Goal: Task Accomplishment & Management: Use online tool/utility

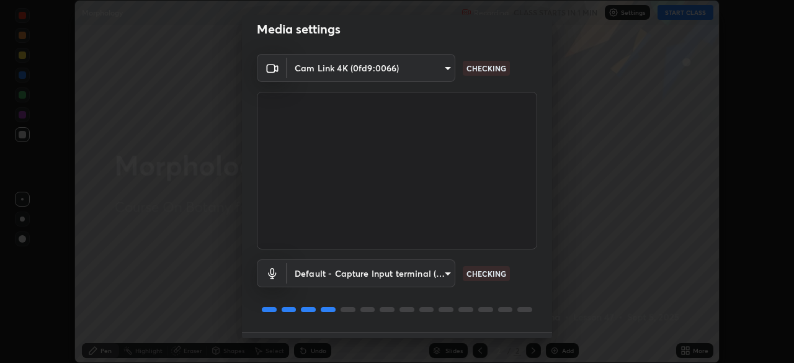
scroll to position [44, 0]
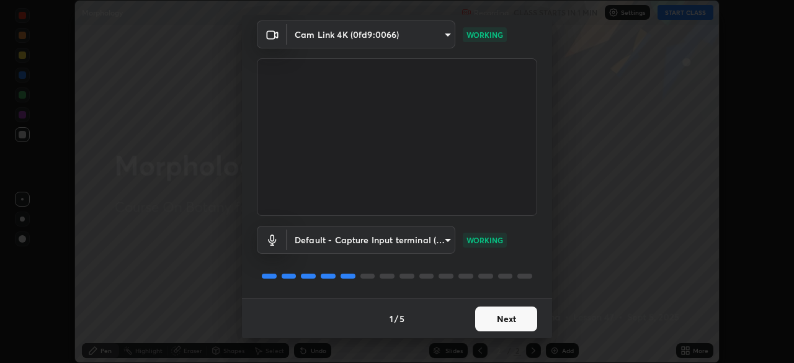
click at [500, 324] on button "Next" at bounding box center [506, 319] width 62 height 25
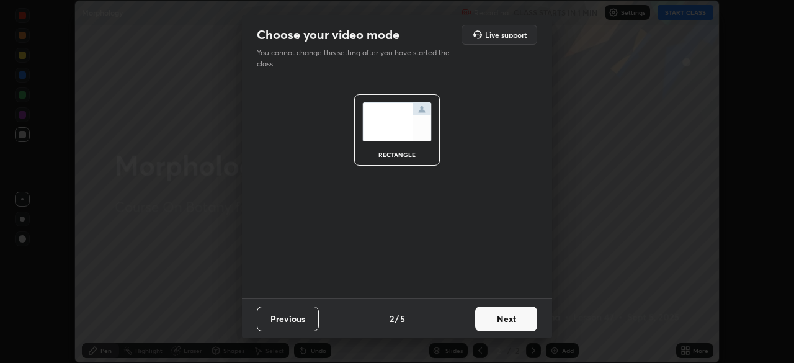
scroll to position [0, 0]
click at [513, 324] on button "Next" at bounding box center [506, 319] width 62 height 25
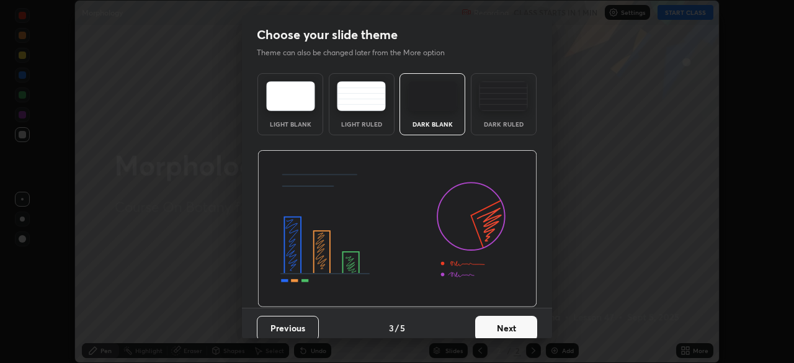
click at [523, 326] on button "Next" at bounding box center [506, 328] width 62 height 25
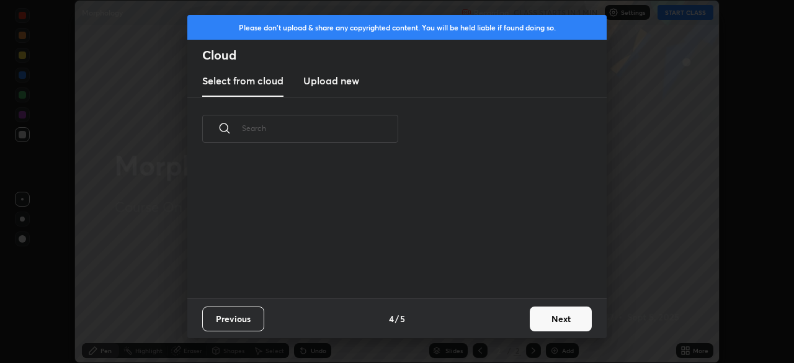
click at [537, 323] on button "Next" at bounding box center [561, 319] width 62 height 25
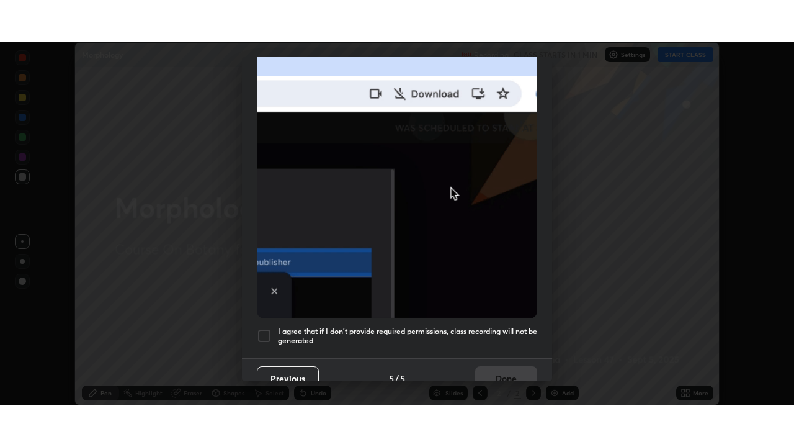
scroll to position [297, 0]
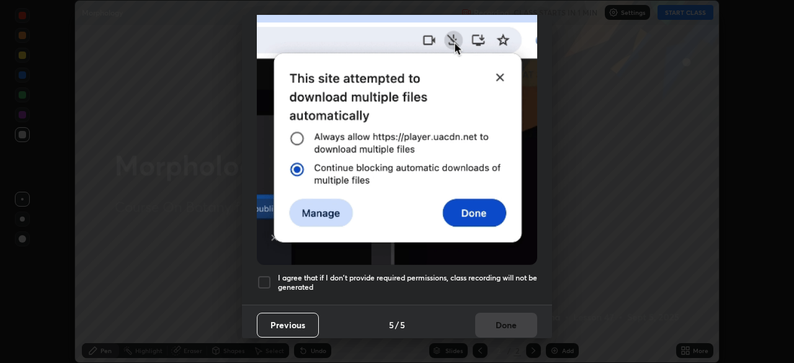
click at [267, 276] on div at bounding box center [264, 282] width 15 height 15
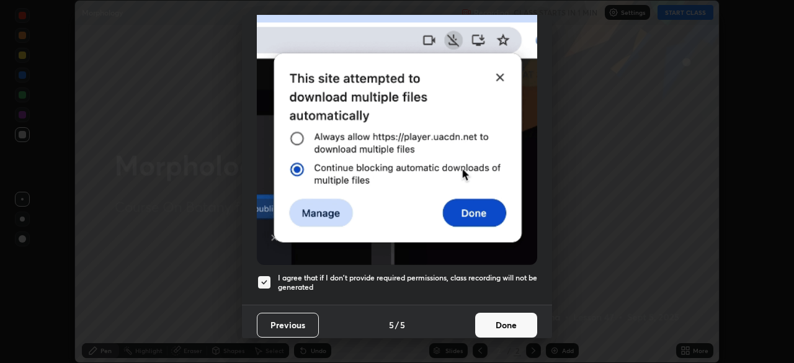
click at [492, 323] on button "Done" at bounding box center [506, 325] width 62 height 25
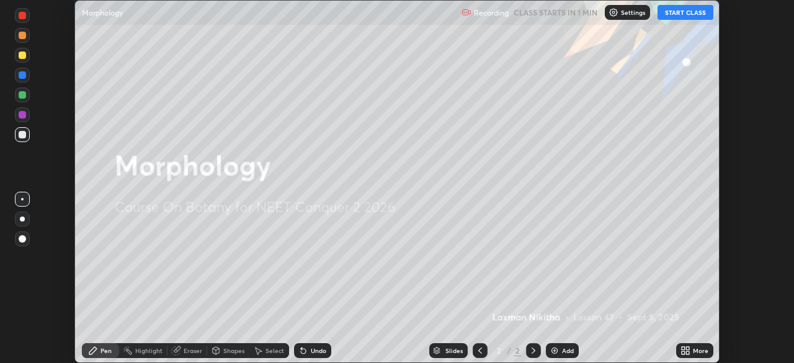
click at [675, 16] on button "START CLASS" at bounding box center [686, 12] width 56 height 15
click at [697, 351] on div "More" at bounding box center [701, 350] width 16 height 6
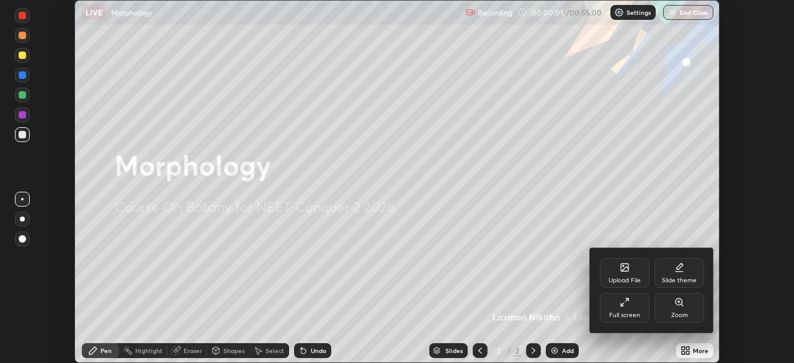
click at [635, 313] on div "Full screen" at bounding box center [624, 315] width 31 height 6
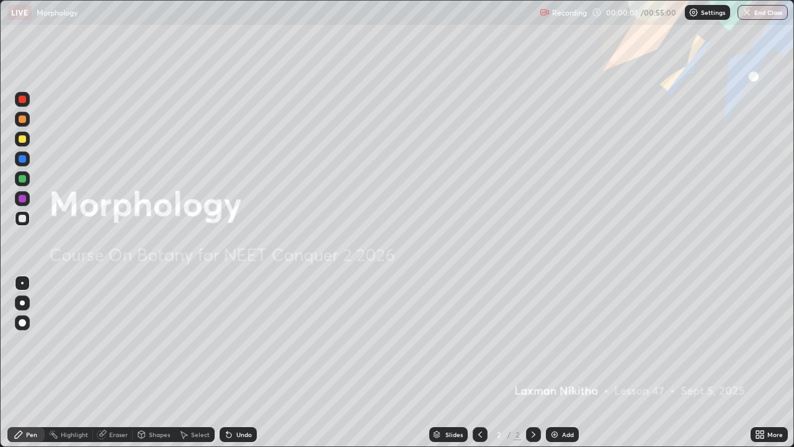
scroll to position [447, 794]
click at [569, 362] on div "Add" at bounding box center [568, 434] width 12 height 6
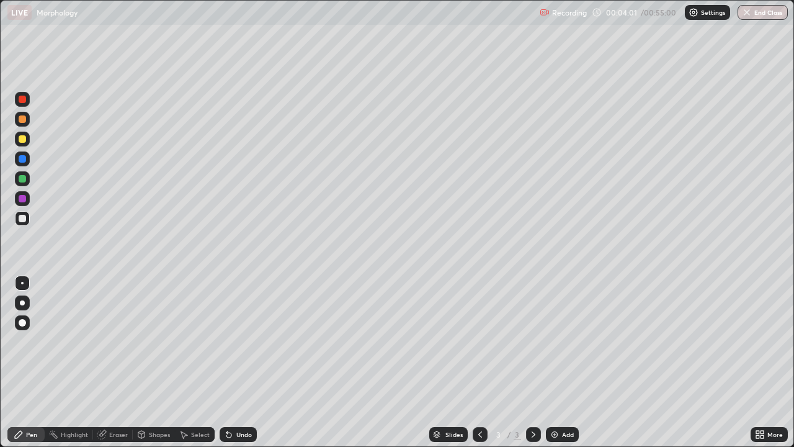
click at [25, 142] on div at bounding box center [22, 139] width 15 height 15
click at [22, 199] on div at bounding box center [22, 198] width 7 height 7
click at [22, 219] on div at bounding box center [22, 218] width 7 height 7
click at [22, 179] on div at bounding box center [22, 178] width 7 height 7
click at [237, 362] on div "Undo" at bounding box center [244, 434] width 16 height 6
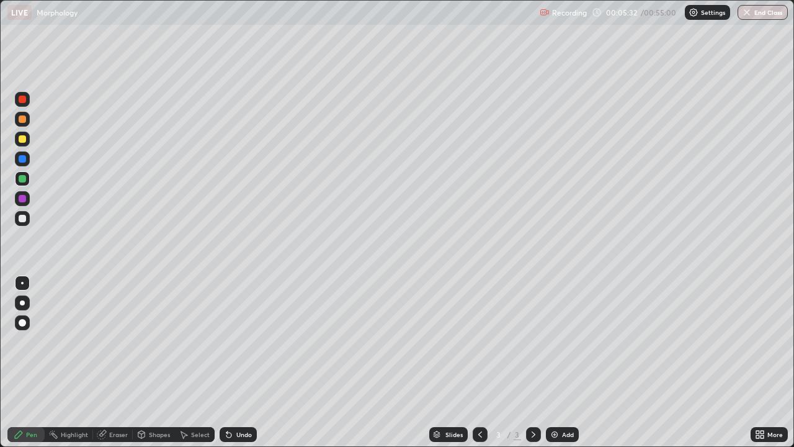
click at [24, 125] on div at bounding box center [22, 119] width 15 height 15
click at [22, 222] on div at bounding box center [22, 218] width 7 height 7
click at [19, 222] on div at bounding box center [22, 218] width 15 height 15
click at [26, 144] on div at bounding box center [22, 139] width 15 height 15
click at [127, 362] on div "Eraser" at bounding box center [113, 434] width 40 height 15
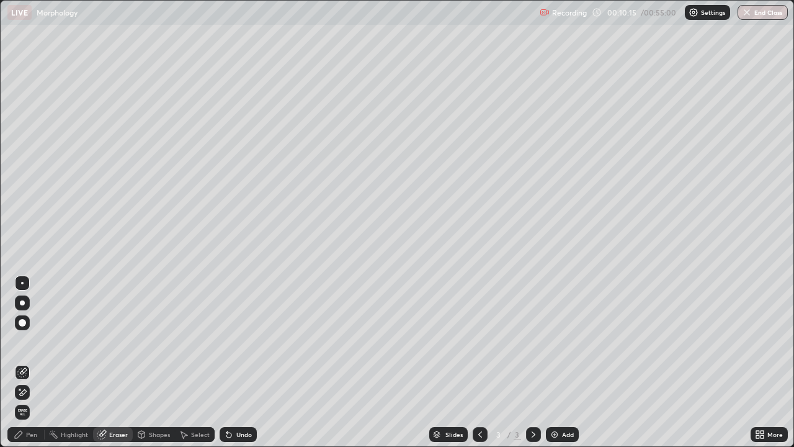
click at [33, 362] on div "Pen" at bounding box center [31, 434] width 11 height 6
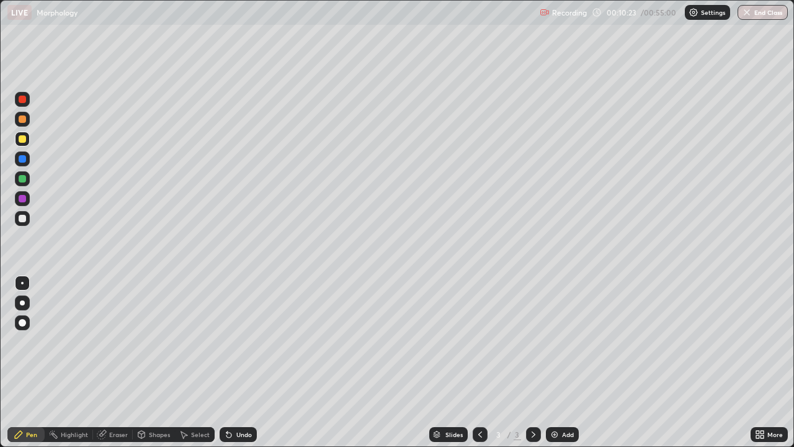
click at [123, 362] on div "Eraser" at bounding box center [118, 434] width 19 height 6
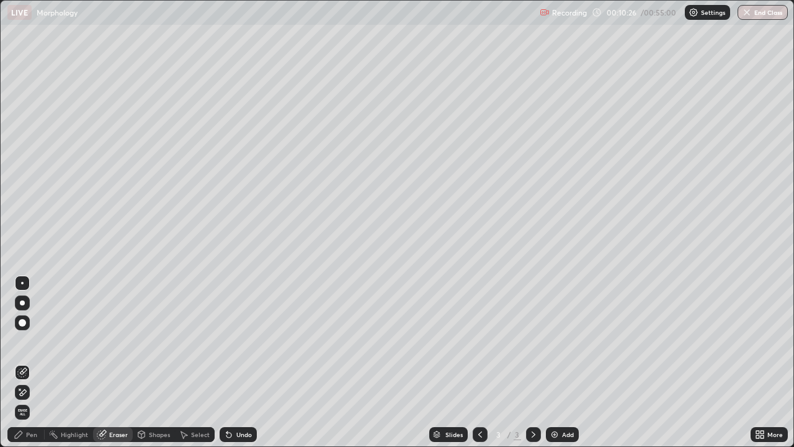
click at [32, 362] on div "Pen" at bounding box center [31, 434] width 11 height 6
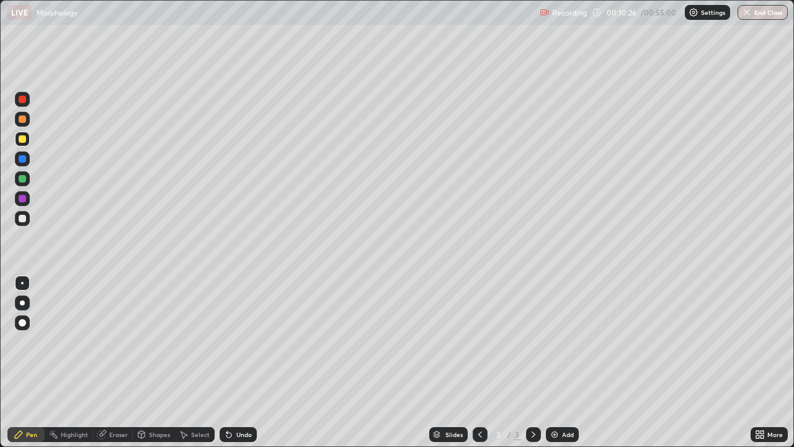
click at [22, 219] on div at bounding box center [22, 218] width 7 height 7
click at [25, 181] on div at bounding box center [22, 178] width 7 height 7
click at [25, 139] on div at bounding box center [22, 138] width 7 height 7
click at [24, 123] on div at bounding box center [22, 119] width 15 height 15
click at [23, 140] on div at bounding box center [22, 138] width 7 height 7
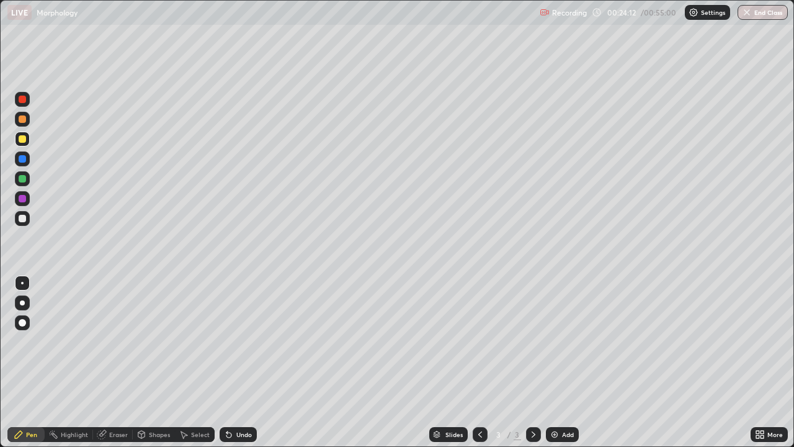
click at [23, 183] on div at bounding box center [22, 178] width 15 height 15
click at [748, 17] on img "button" at bounding box center [747, 12] width 10 height 10
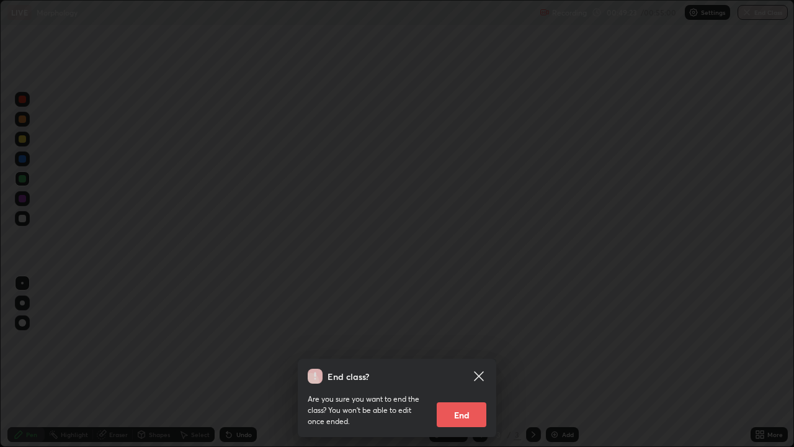
click at [472, 362] on button "End" at bounding box center [462, 414] width 50 height 25
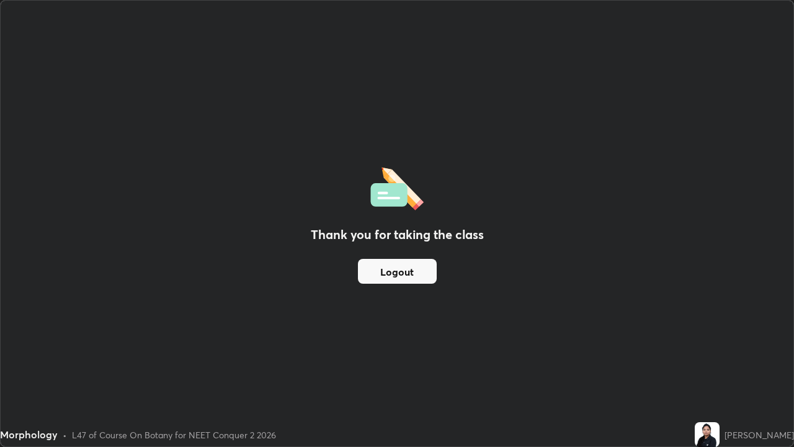
click at [421, 277] on button "Logout" at bounding box center [397, 271] width 79 height 25
click at [422, 274] on button "Logout" at bounding box center [397, 271] width 79 height 25
